Goal: Information Seeking & Learning: Learn about a topic

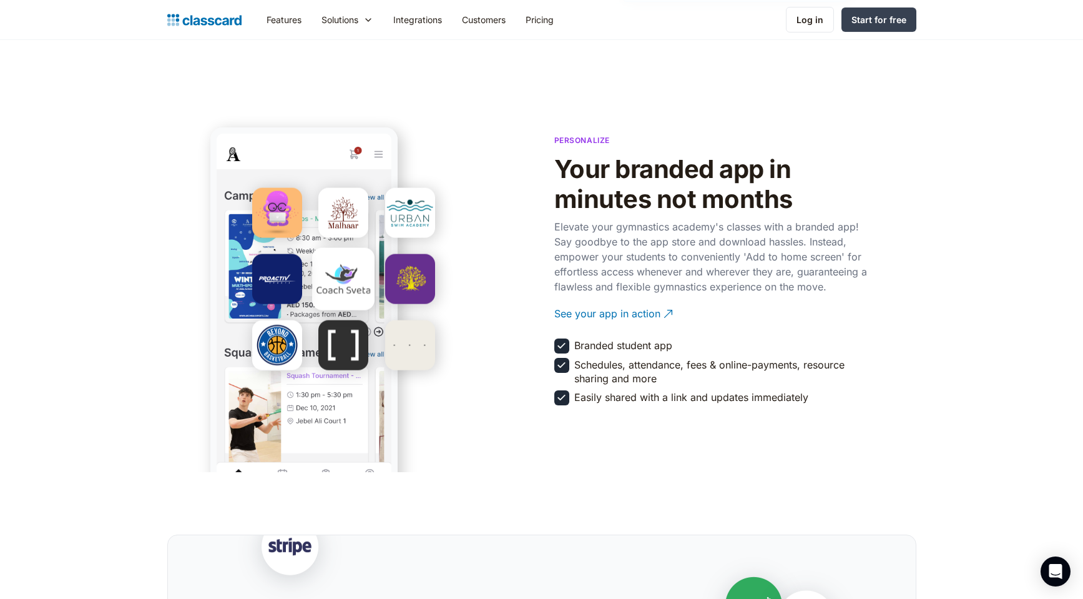
scroll to position [2144, 0]
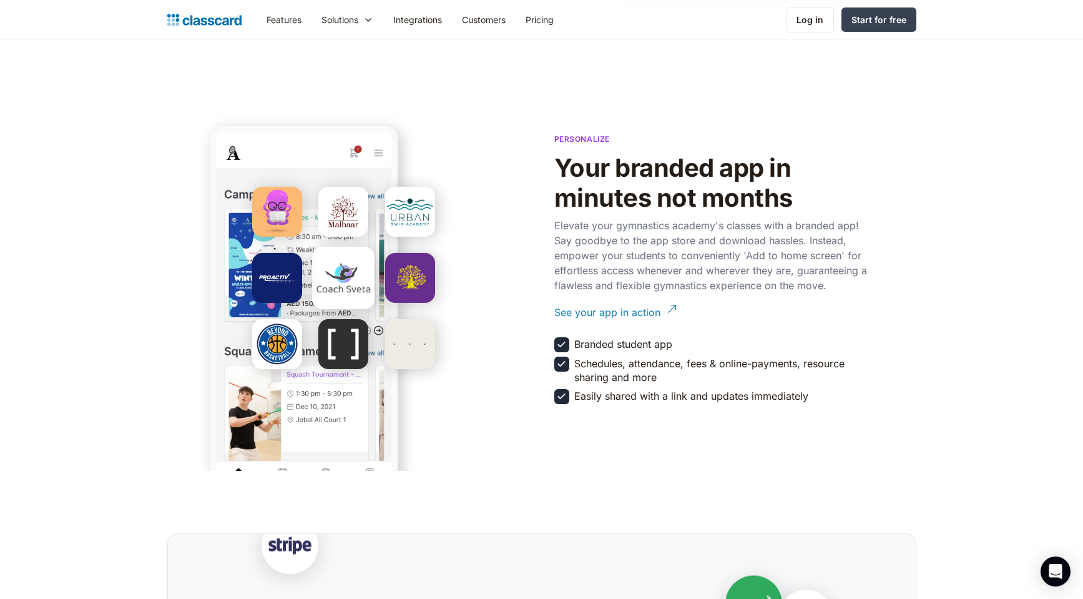
click at [661, 308] on link "See your app in action" at bounding box center [716, 312] width 325 height 34
click at [557, 347] on img at bounding box center [561, 344] width 13 height 13
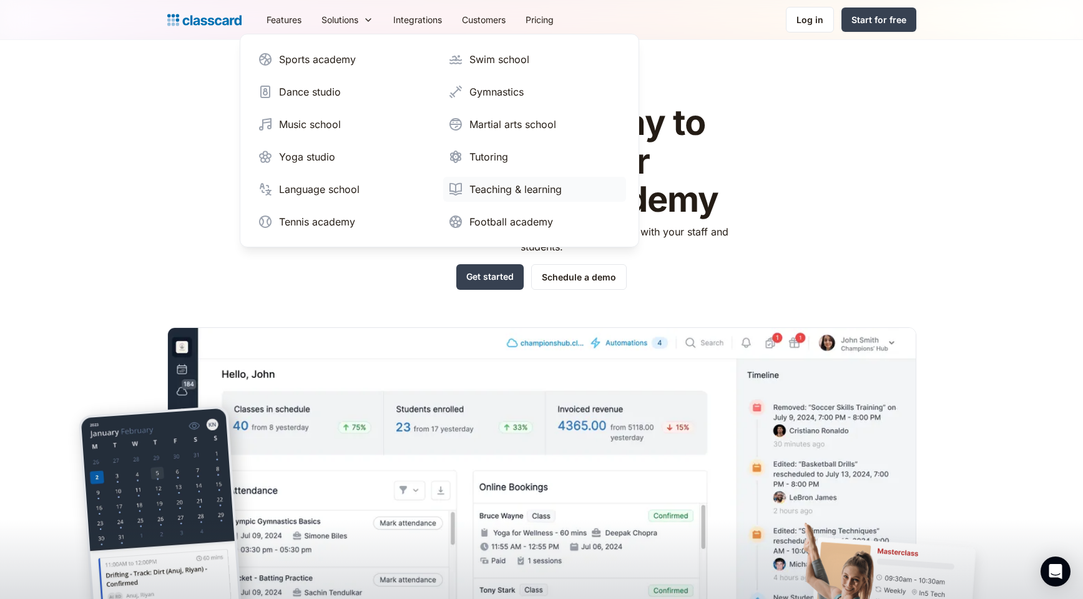
click at [503, 192] on div "Teaching & learning" at bounding box center [516, 189] width 92 height 15
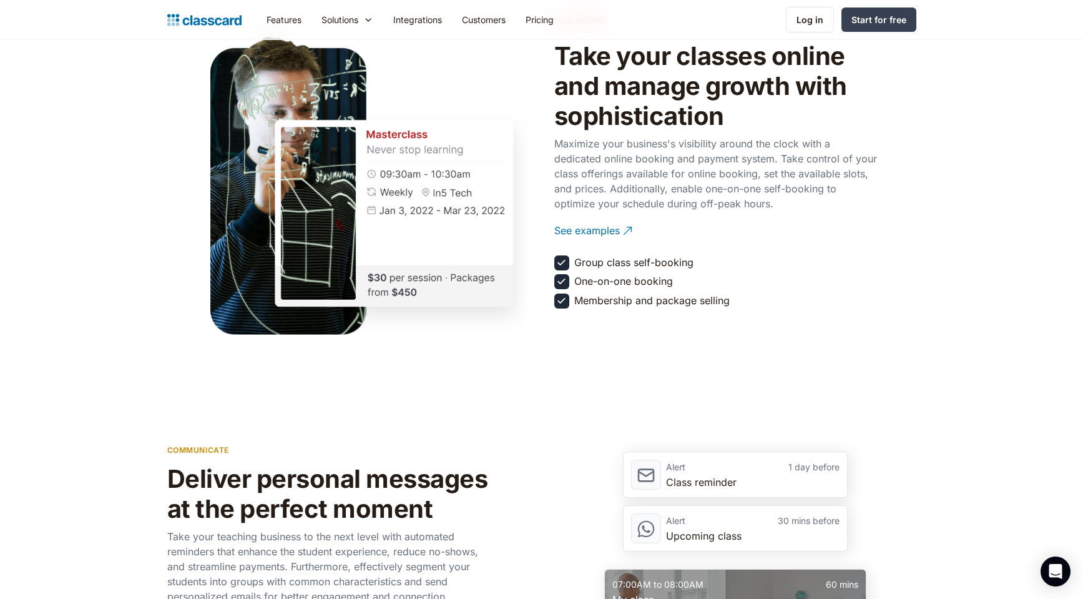
scroll to position [1398, 0]
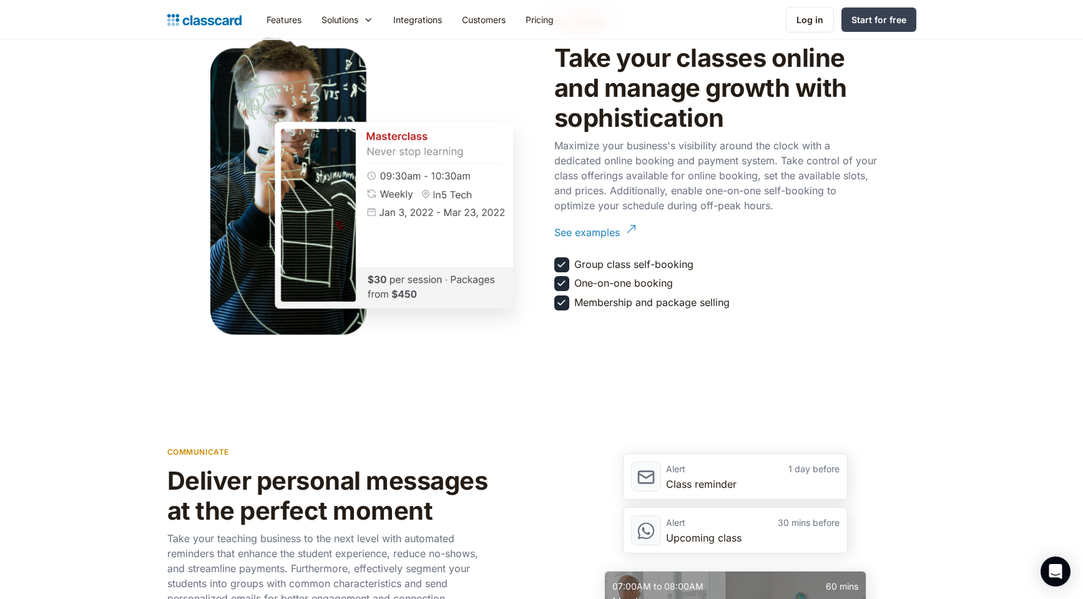
click at [611, 230] on div "See examples" at bounding box center [587, 227] width 66 height 24
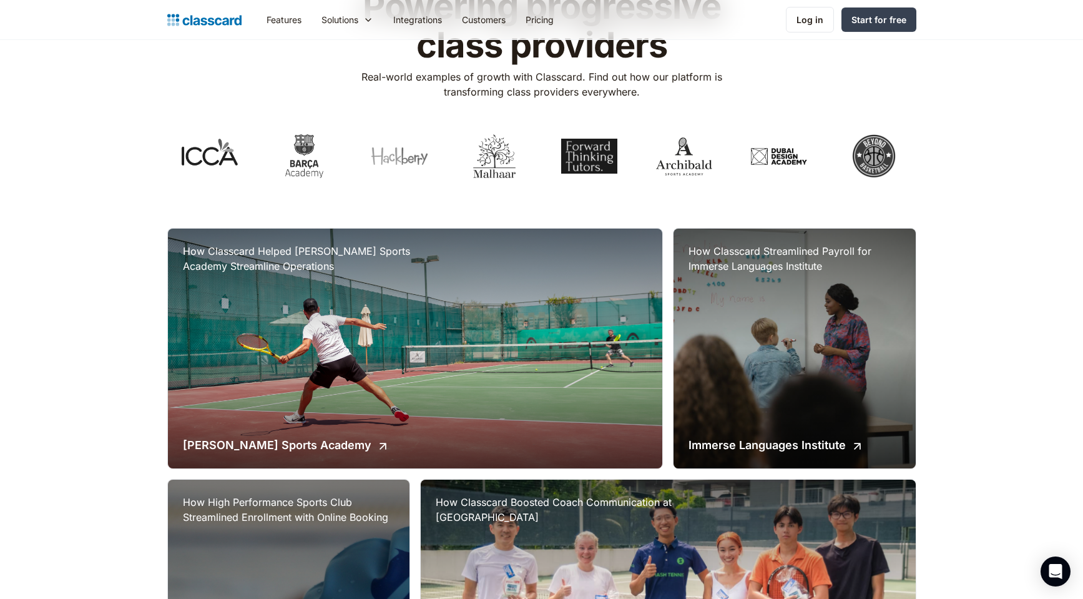
scroll to position [278, 0]
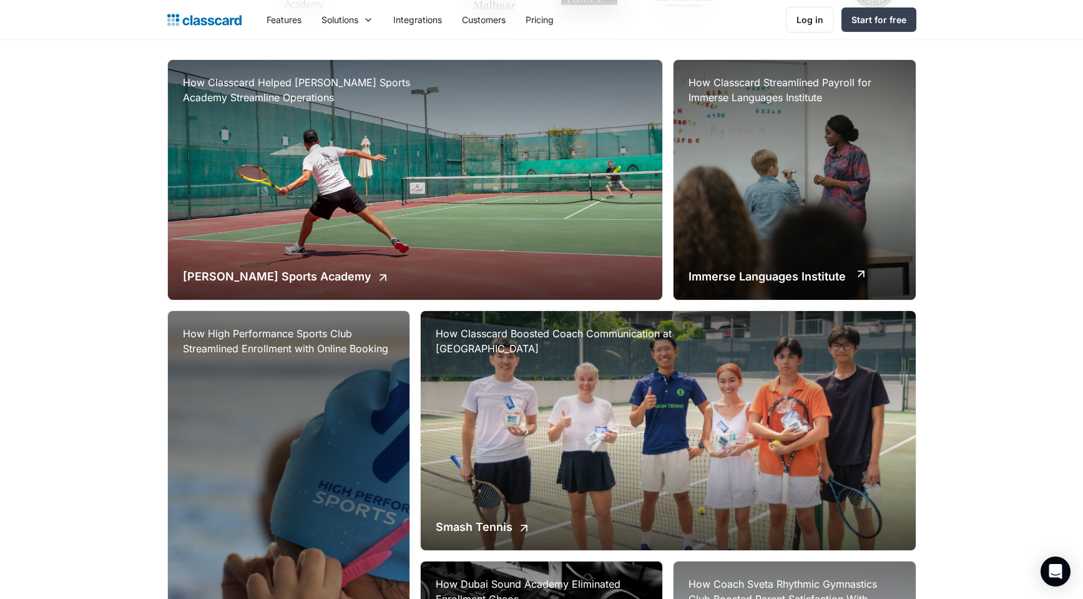
click at [815, 184] on div "How Classcard Streamlined Payroll for Immerse Languages Institute Immerse Langu…" at bounding box center [795, 180] width 242 height 240
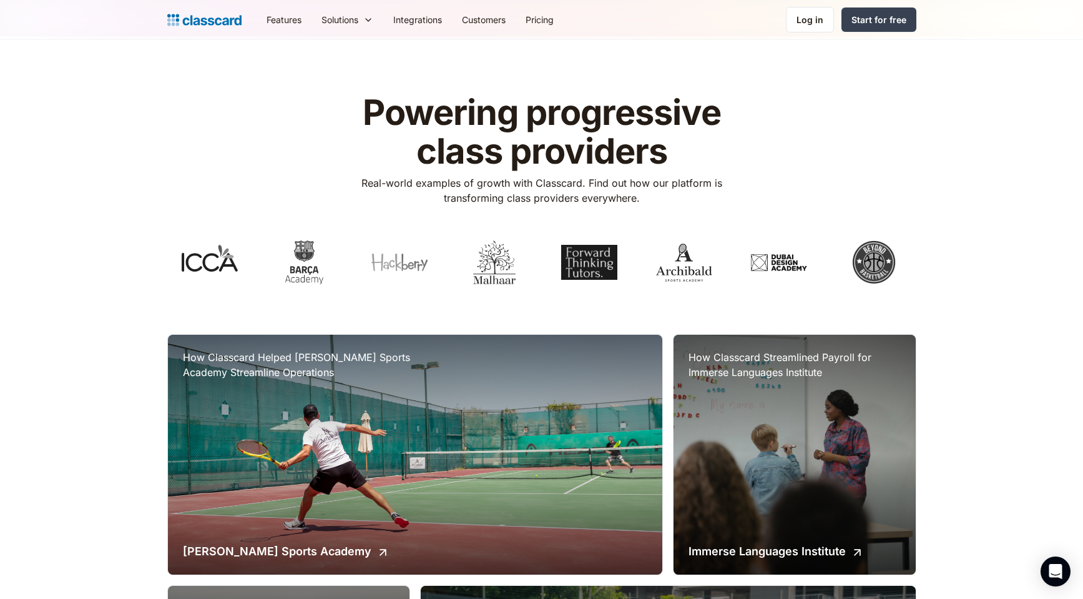
scroll to position [0, 0]
